Goal: Find specific page/section: Find specific page/section

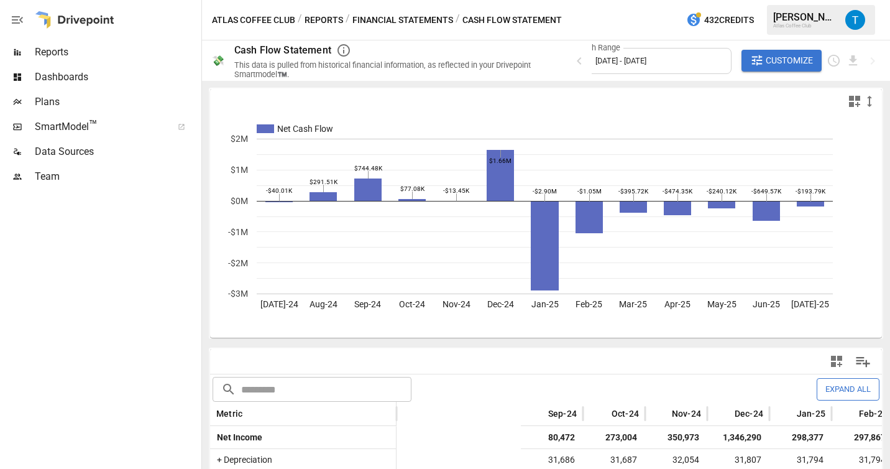
scroll to position [0, 284]
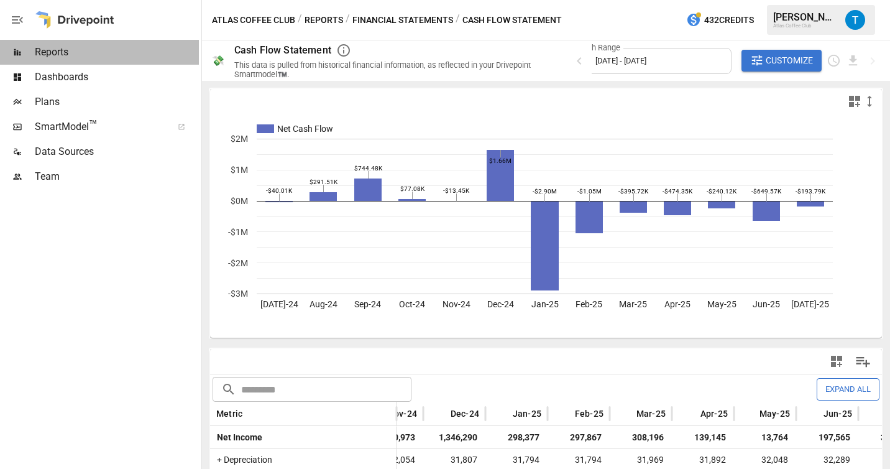
click at [78, 49] on span "Reports" at bounding box center [117, 52] width 164 height 15
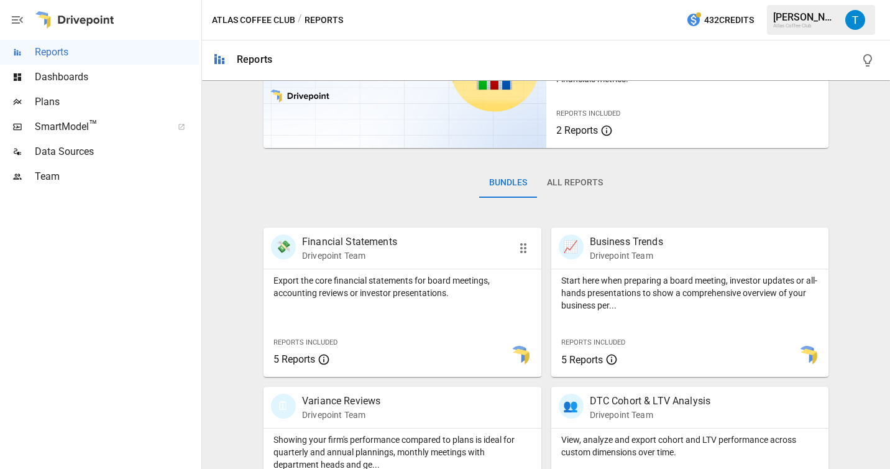
scroll to position [134, 0]
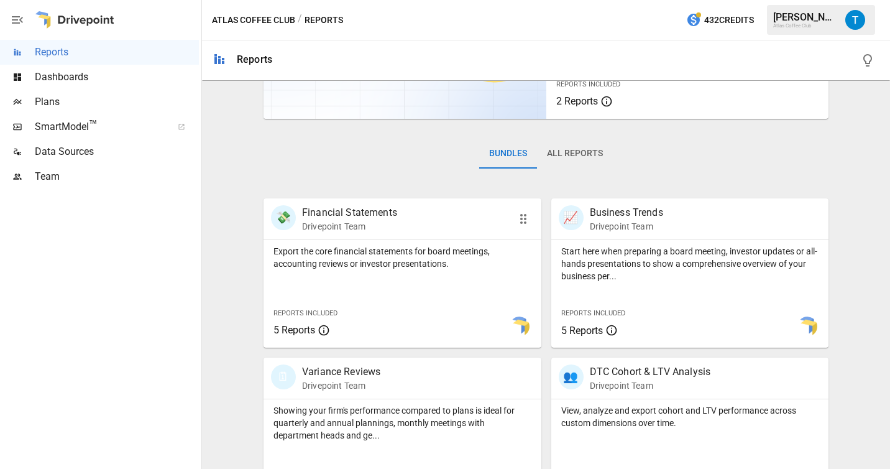
click at [371, 243] on div "Export the core financial statements for board meetings, accounting reviews or …" at bounding box center [403, 255] width 278 height 30
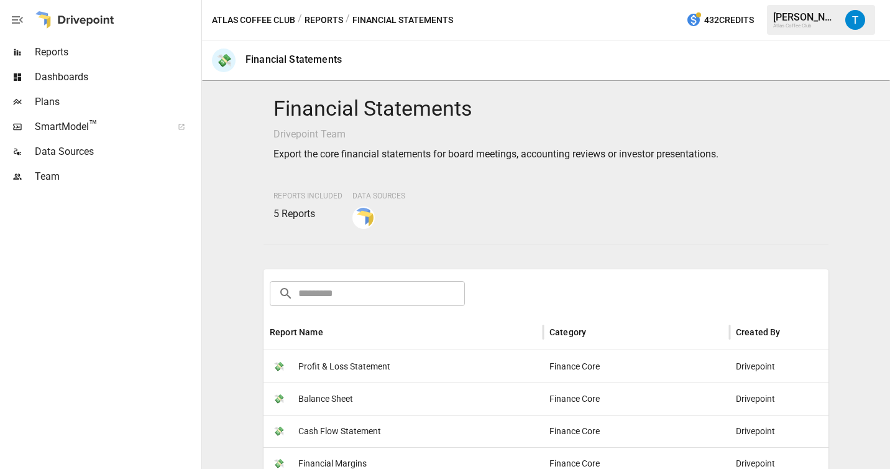
scroll to position [67, 0]
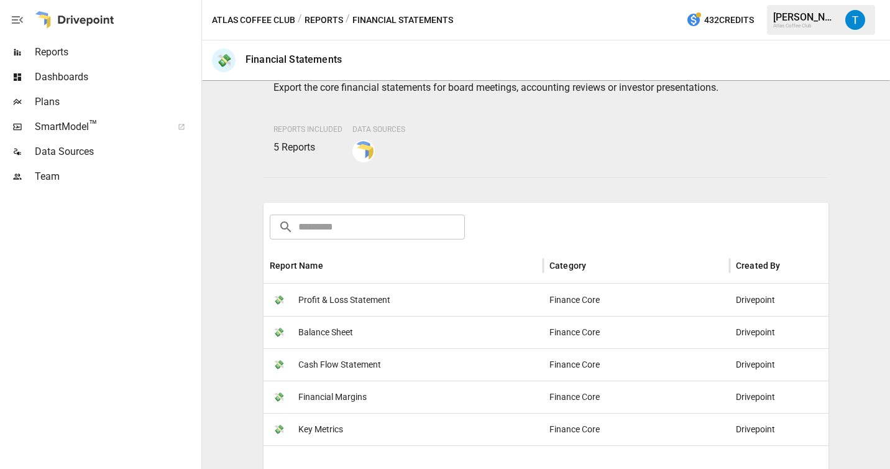
click at [323, 361] on span "Cash Flow Statement" at bounding box center [339, 365] width 83 height 32
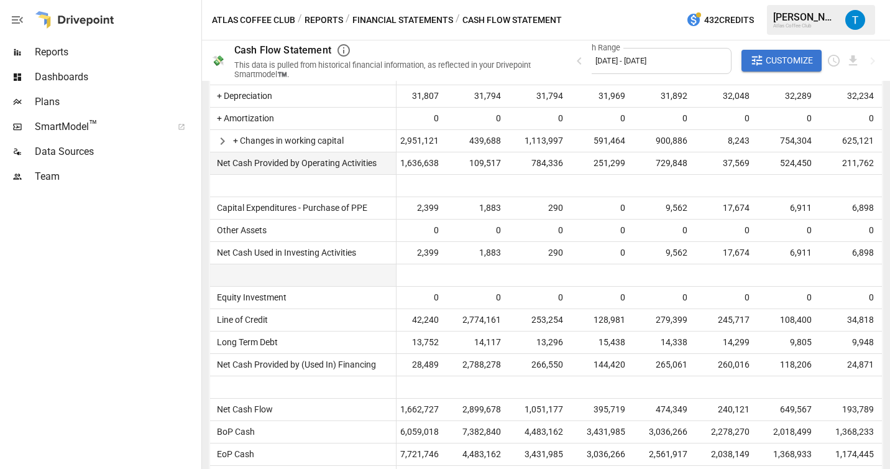
scroll to position [377, 0]
